Goal: Download file/media

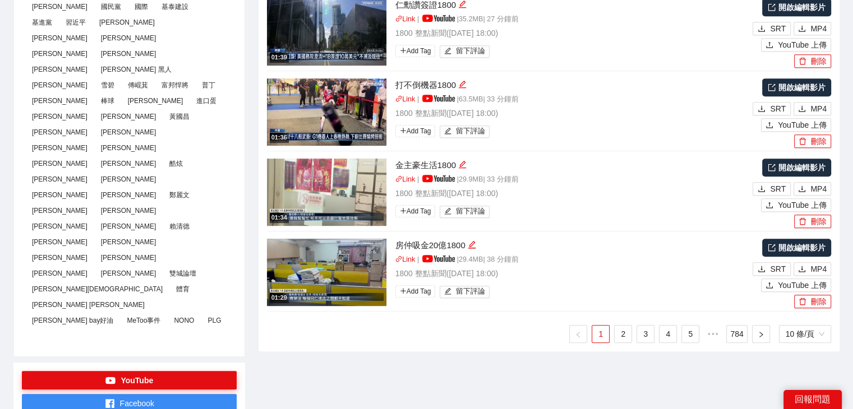
scroll to position [617, 0]
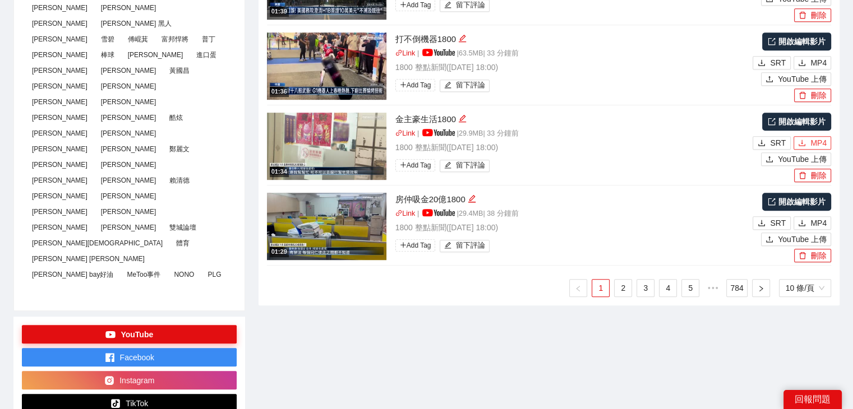
click at [820, 141] on span "MP4" at bounding box center [818, 143] width 16 height 12
click at [818, 220] on span "MP4" at bounding box center [818, 223] width 16 height 12
click at [626, 289] on link "2" at bounding box center [623, 288] width 17 height 17
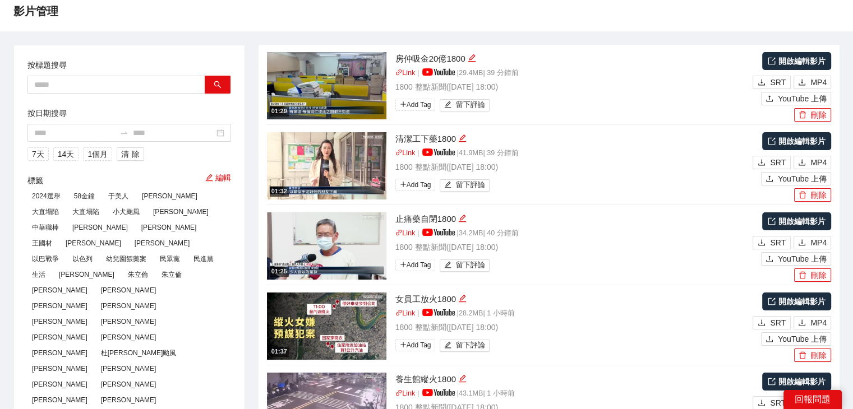
scroll to position [56, 0]
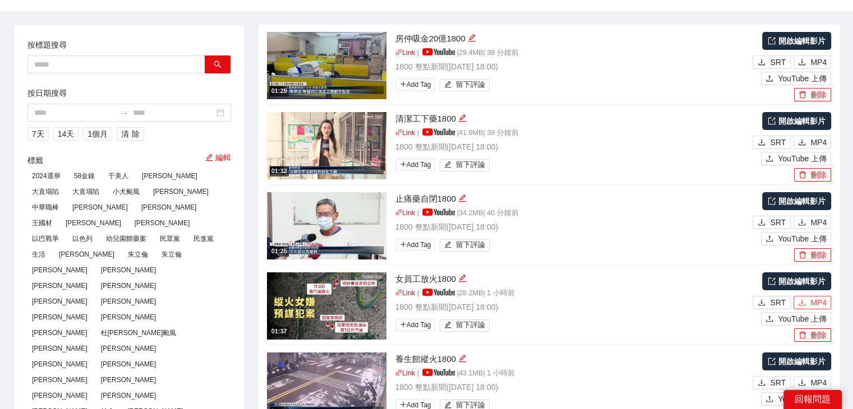
click at [823, 306] on span "MP4" at bounding box center [818, 303] width 16 height 12
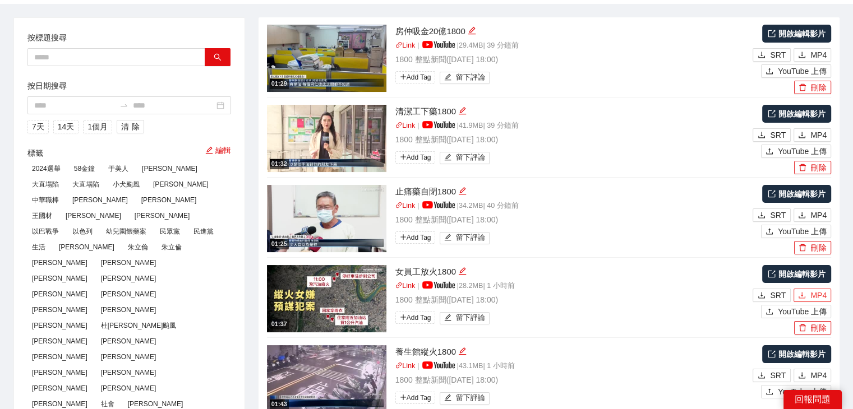
scroll to position [168, 0]
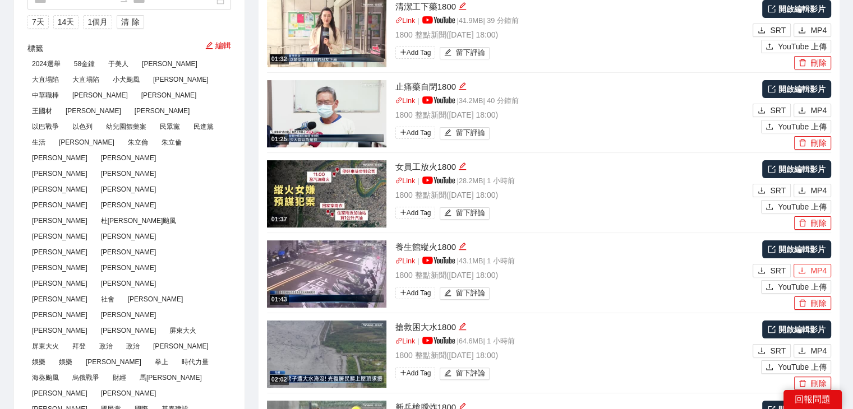
click at [820, 275] on span "MP4" at bounding box center [818, 271] width 16 height 12
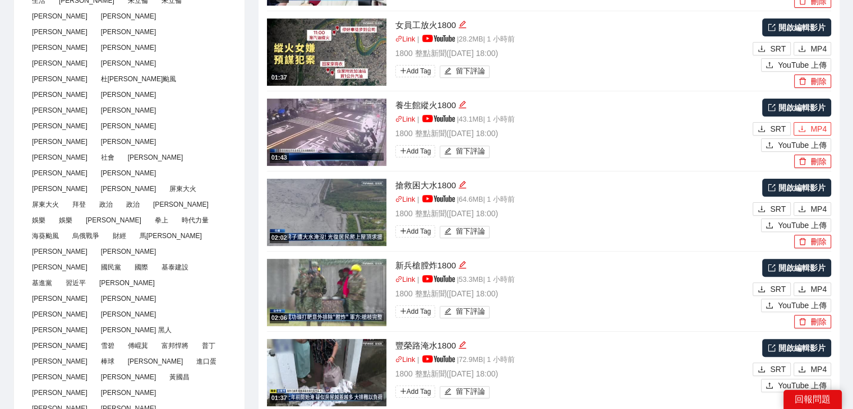
scroll to position [336, 0]
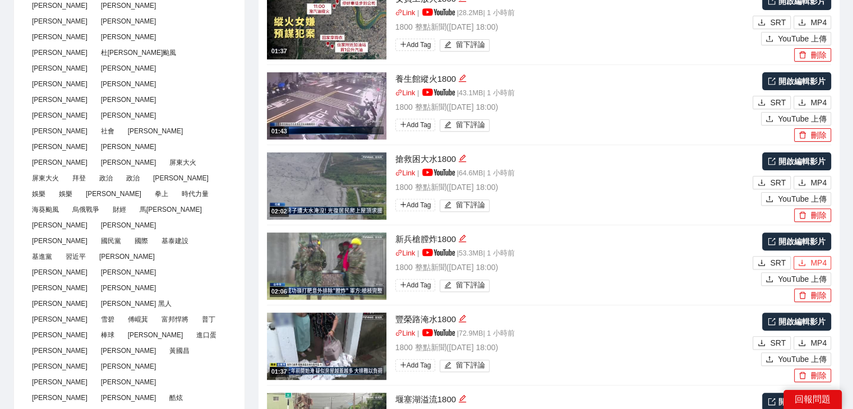
click at [825, 261] on span "MP4" at bounding box center [818, 263] width 16 height 12
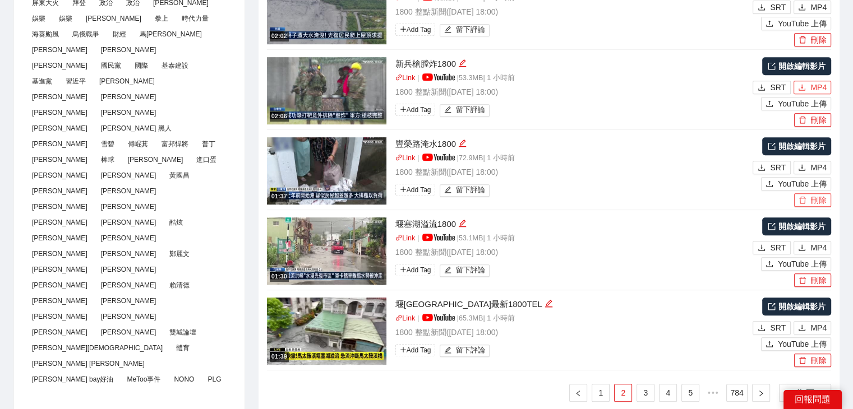
scroll to position [561, 0]
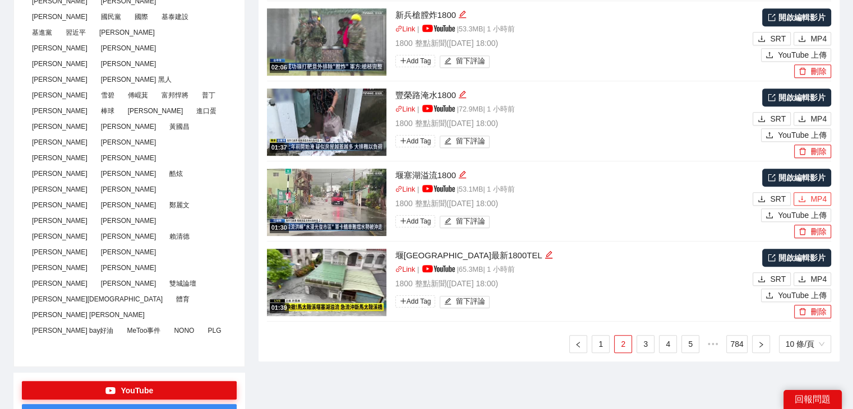
click at [823, 197] on span "MP4" at bounding box center [818, 199] width 16 height 12
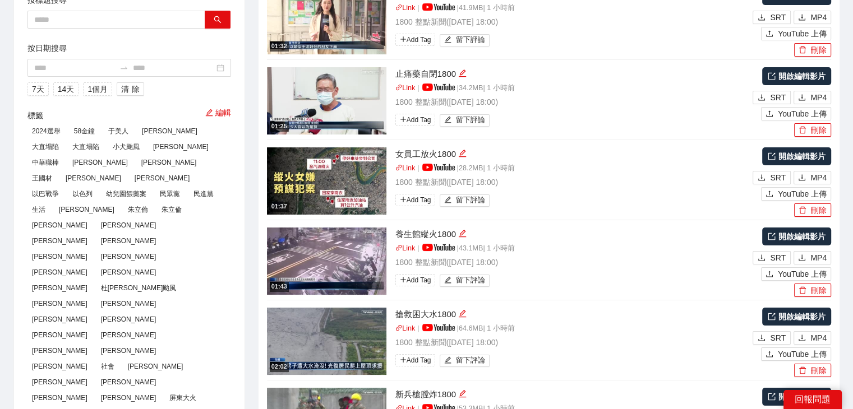
scroll to position [0, 0]
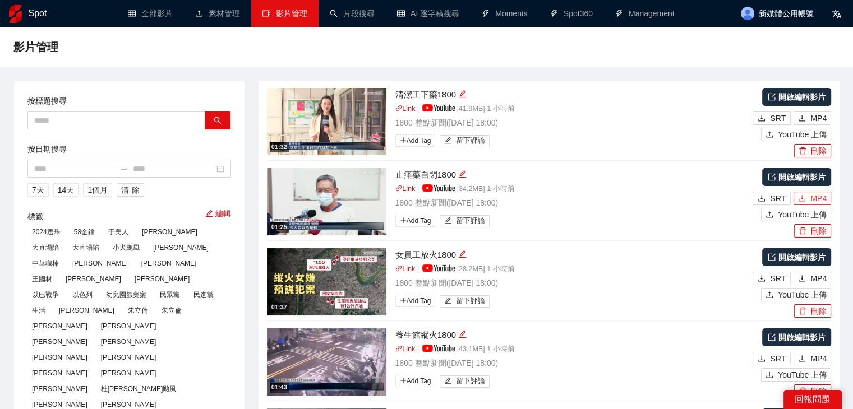
click at [814, 196] on span "MP4" at bounding box center [818, 198] width 16 height 12
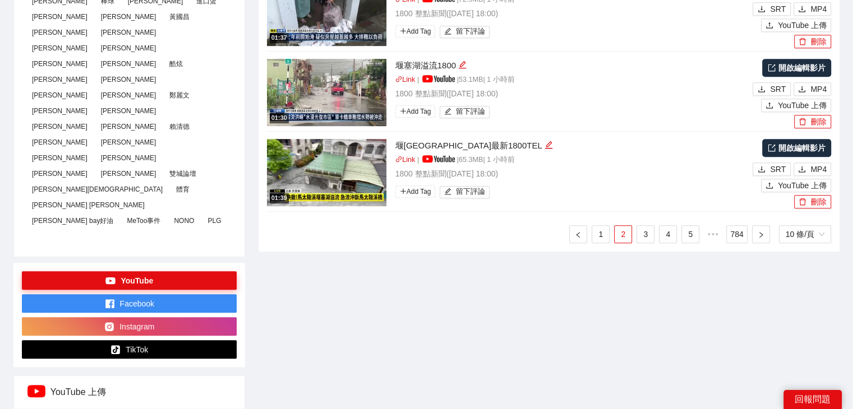
scroll to position [673, 0]
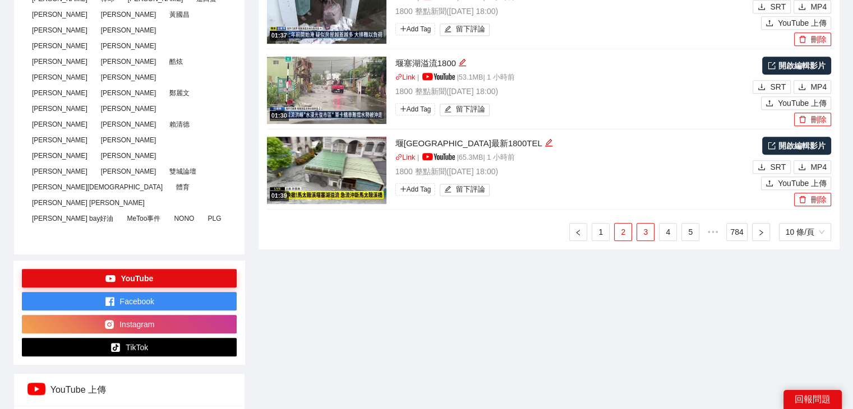
click at [646, 235] on link "3" at bounding box center [645, 232] width 17 height 17
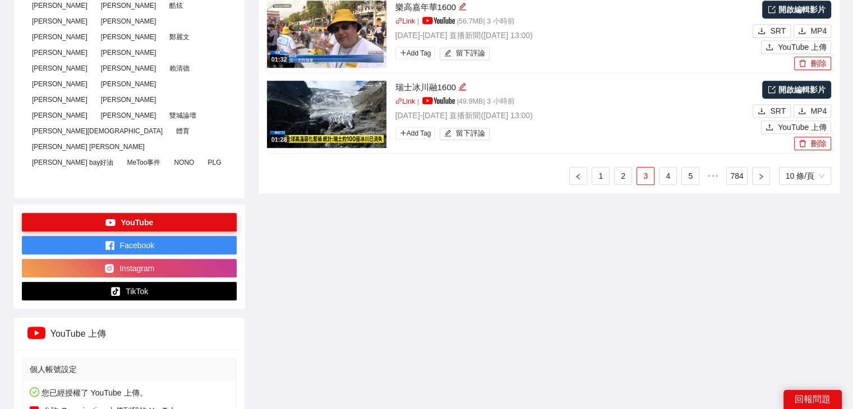
scroll to position [617, 0]
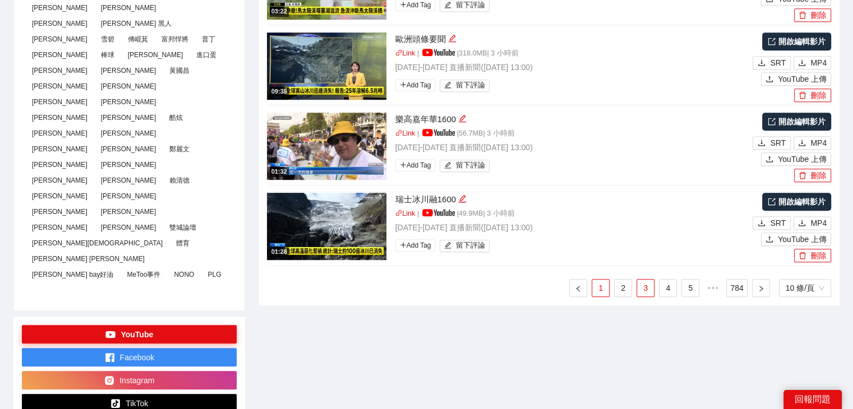
click at [603, 285] on link "1" at bounding box center [600, 288] width 17 height 17
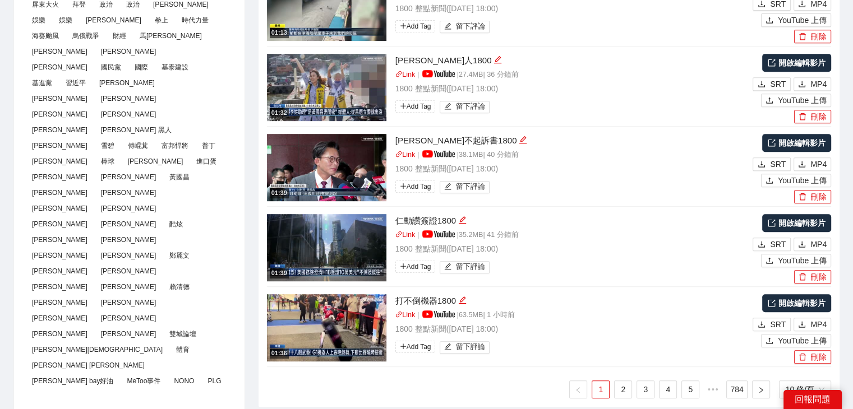
scroll to position [505, 0]
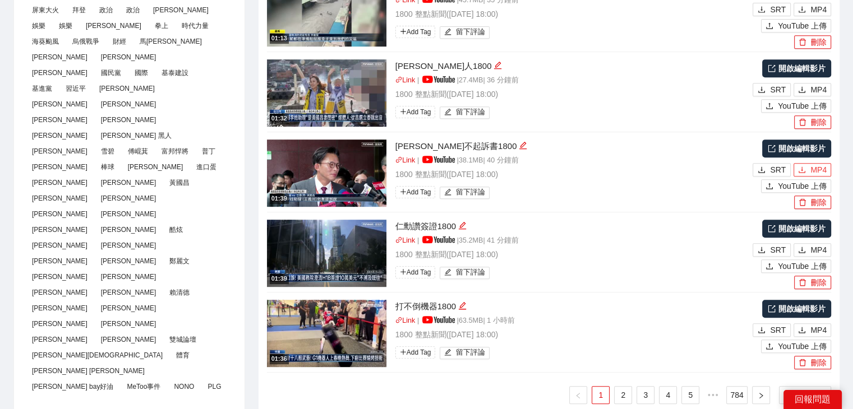
click at [821, 171] on span "MP4" at bounding box center [818, 170] width 16 height 12
click at [821, 92] on span "MP4" at bounding box center [818, 90] width 16 height 12
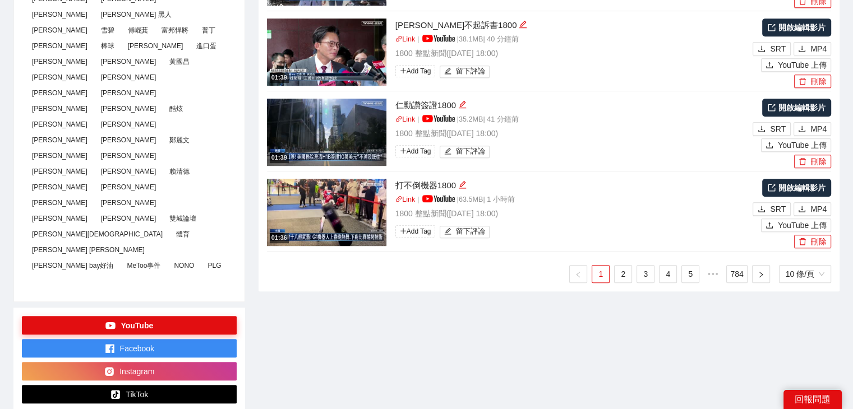
scroll to position [729, 0]
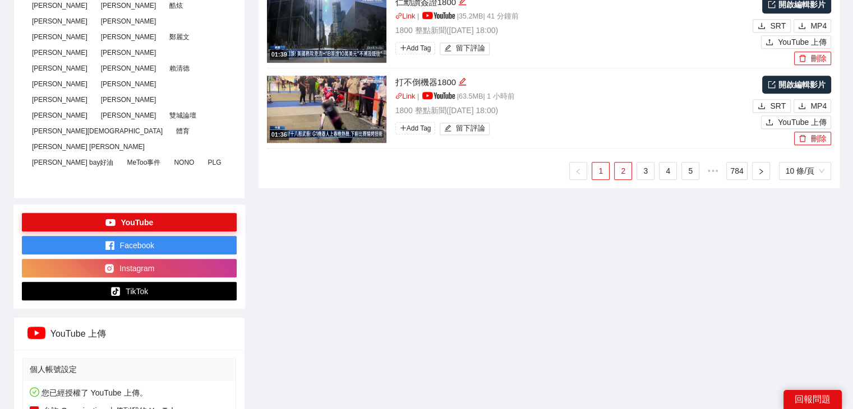
click at [624, 176] on link "2" at bounding box center [623, 171] width 17 height 17
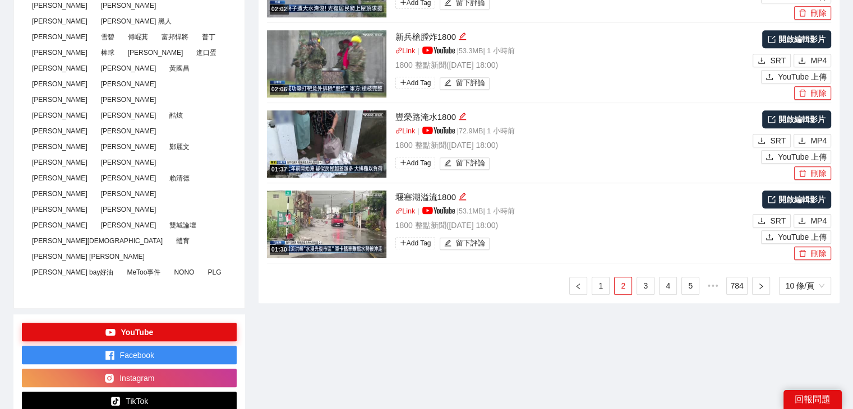
scroll to position [505, 0]
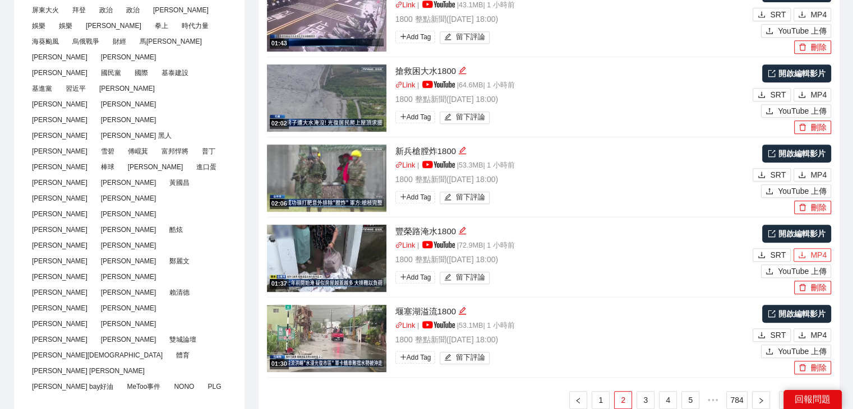
click at [804, 253] on icon "download" at bounding box center [802, 255] width 8 height 8
